Goal: Task Accomplishment & Management: Manage account settings

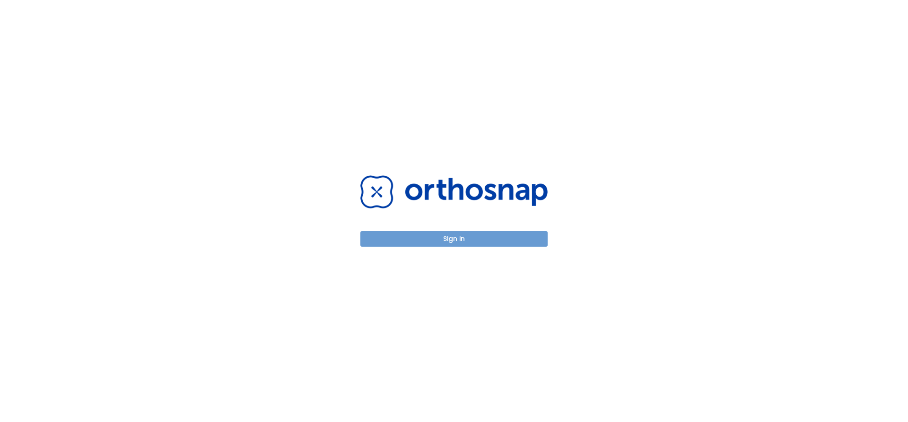
drag, startPoint x: 450, startPoint y: 238, endPoint x: 454, endPoint y: 232, distance: 7.0
click at [450, 238] on button "Sign in" at bounding box center [454, 239] width 187 height 16
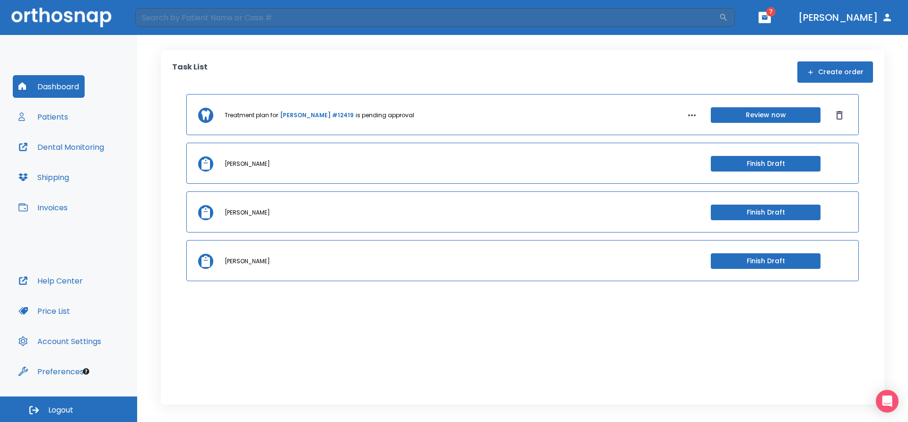
click at [54, 114] on button "Patients" at bounding box center [43, 117] width 61 height 23
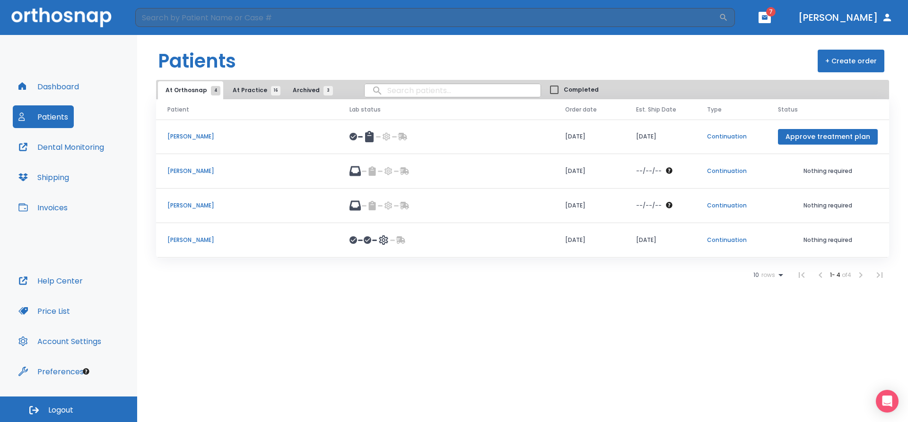
click at [239, 92] on span "At Practice 16" at bounding box center [254, 90] width 43 height 9
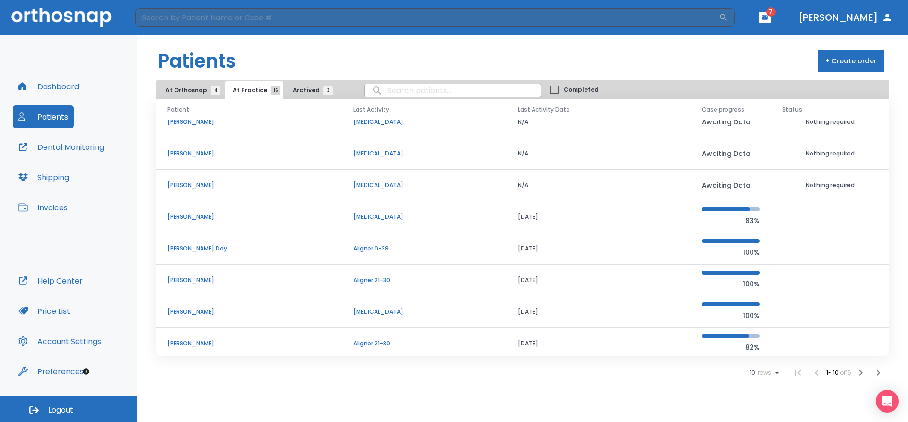
scroll to position [81, 0]
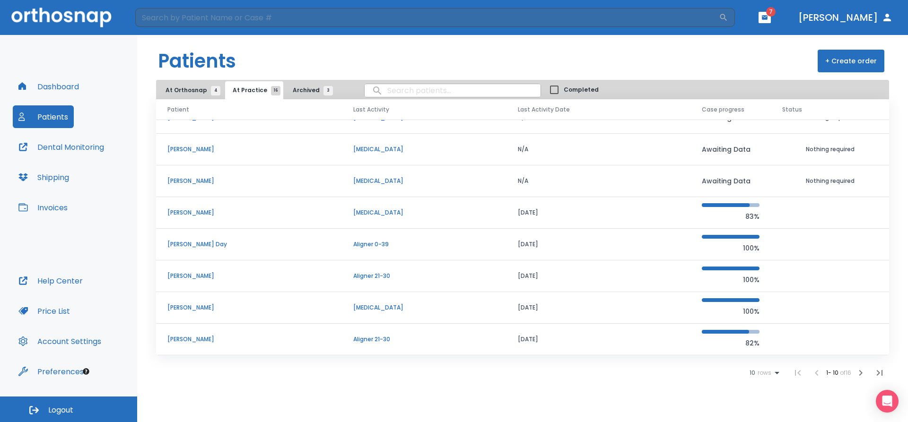
click at [861, 374] on icon "button" at bounding box center [860, 373] width 11 height 11
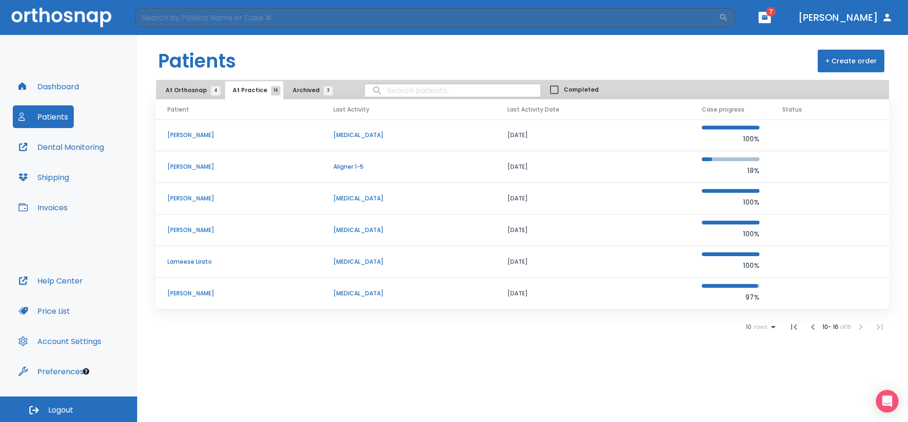
click at [813, 326] on icon "button" at bounding box center [813, 327] width 11 height 11
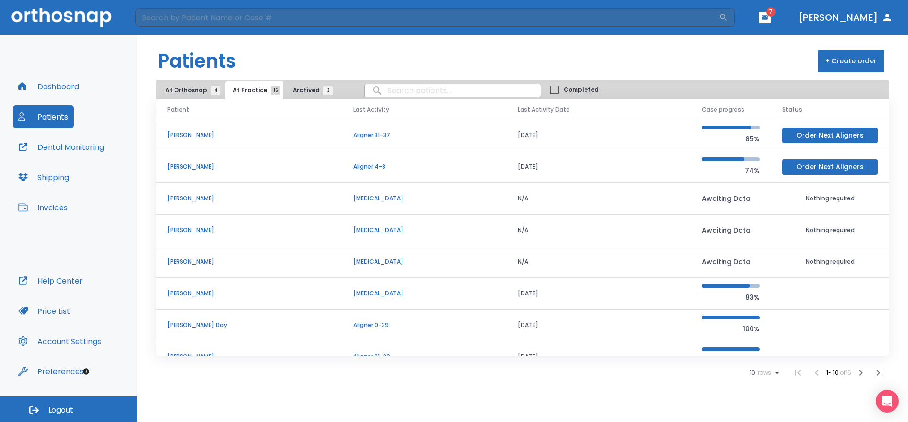
click at [814, 375] on li at bounding box center [817, 373] width 19 height 19
click at [863, 370] on icon "button" at bounding box center [860, 373] width 11 height 11
